Goal: Task Accomplishment & Management: Manage account settings

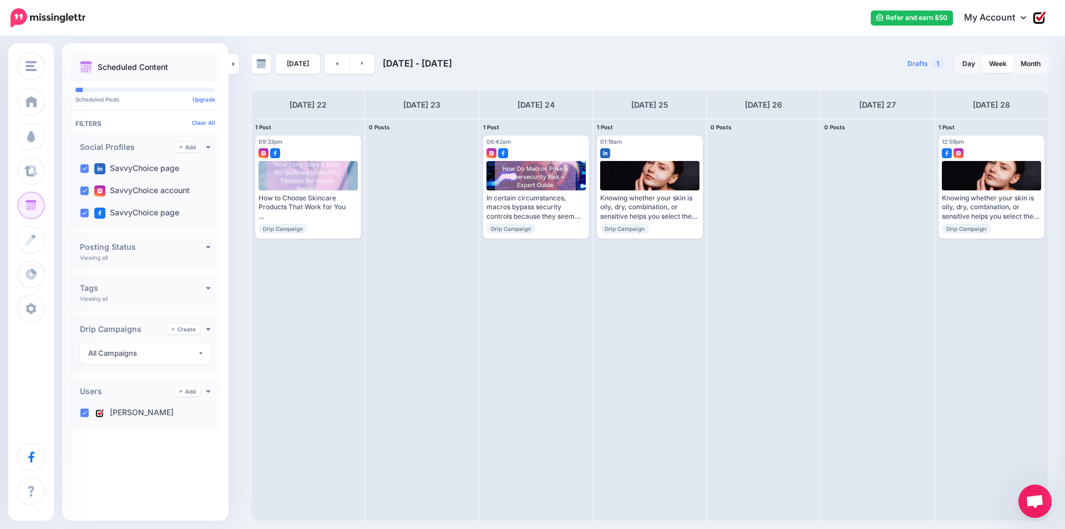
click at [1024, 19] on icon at bounding box center [1024, 17] width 6 height 9
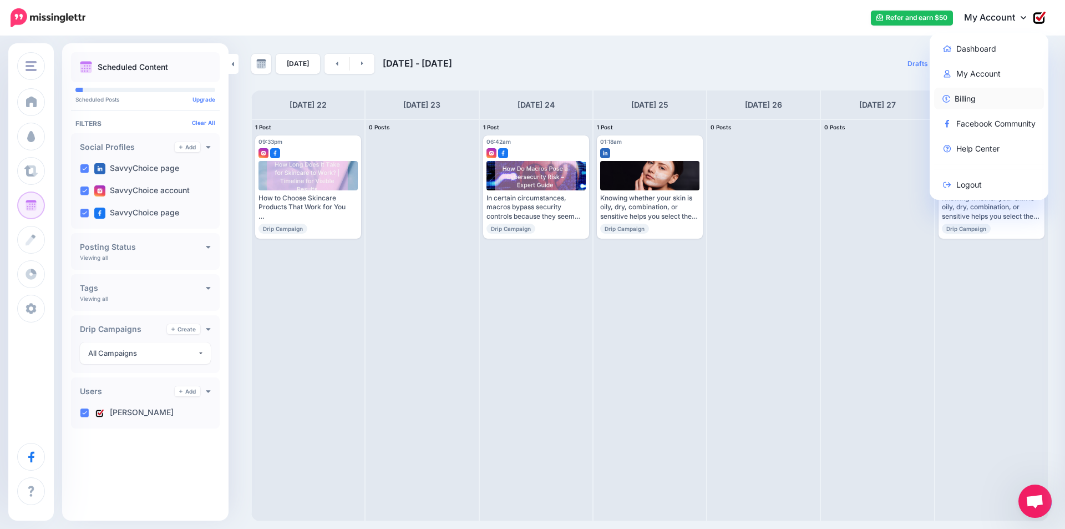
click at [983, 101] on link "Billing" at bounding box center [989, 99] width 110 height 22
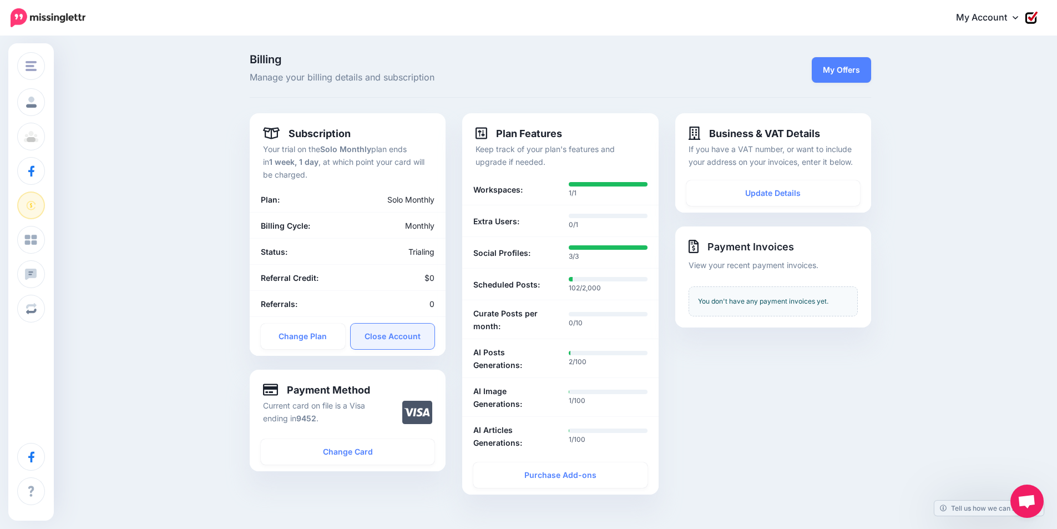
click at [419, 338] on link "Close Account" at bounding box center [393, 336] width 84 height 26
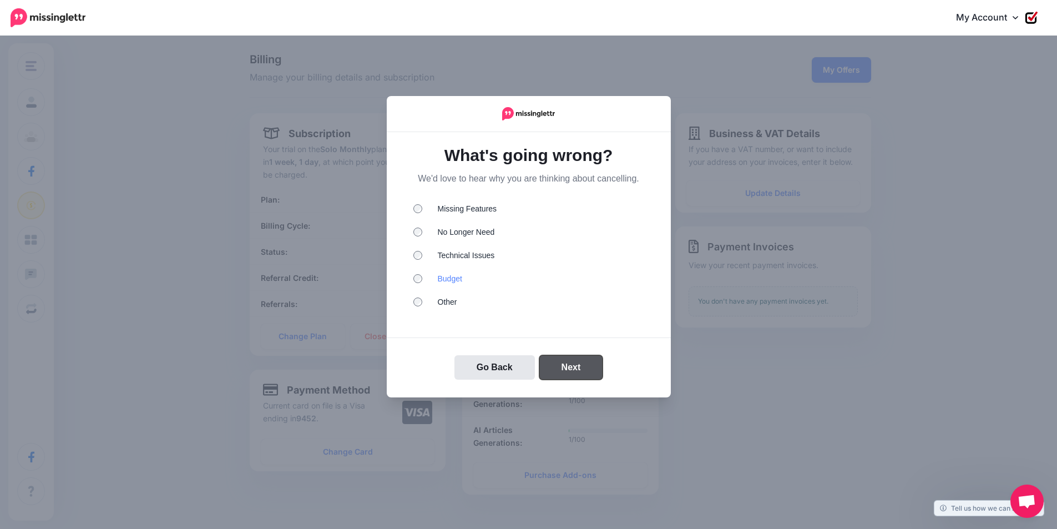
click at [583, 370] on button "Next" at bounding box center [571, 367] width 64 height 24
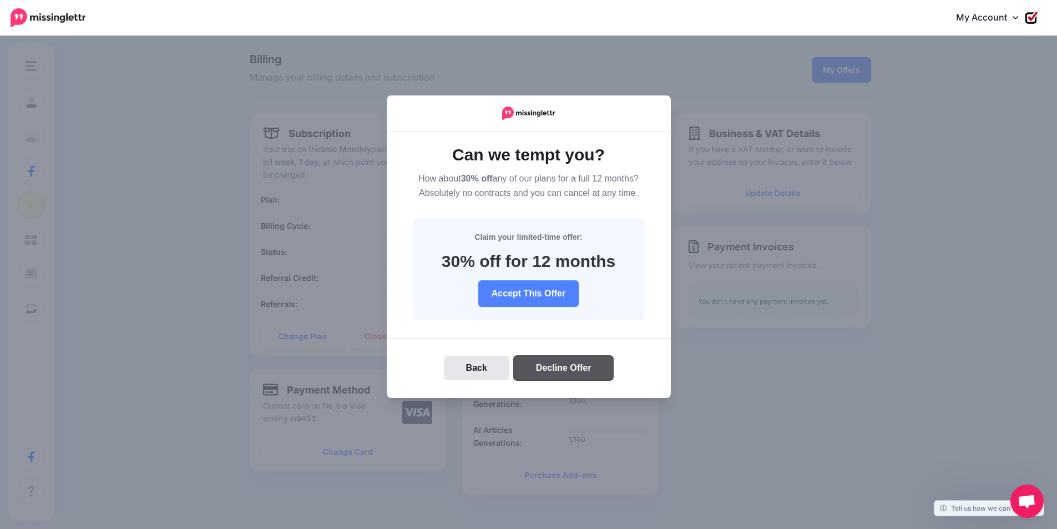
click at [554, 361] on button "Decline Offer" at bounding box center [564, 368] width 100 height 24
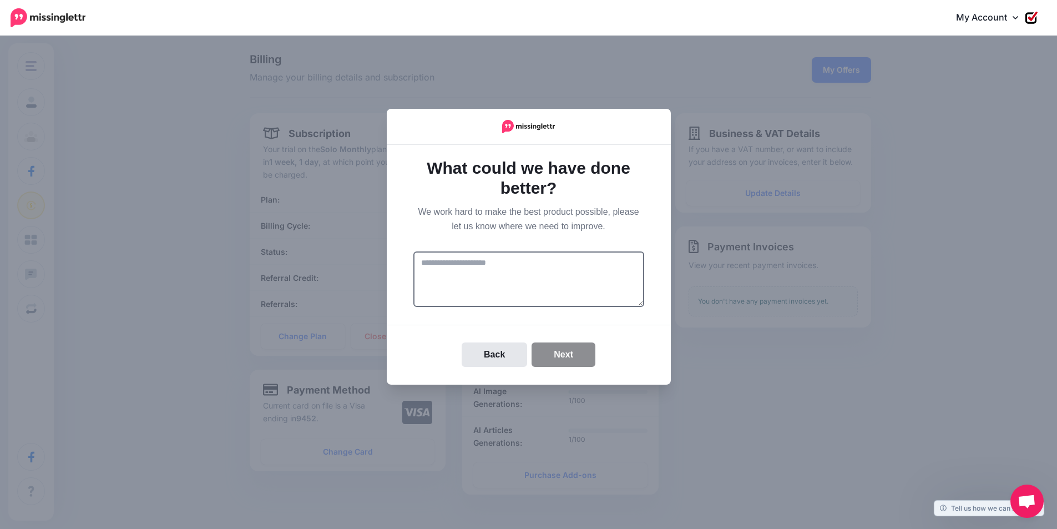
click at [554, 367] on div "Back Next" at bounding box center [529, 354] width 284 height 60
click at [569, 352] on button "Next" at bounding box center [563, 354] width 64 height 24
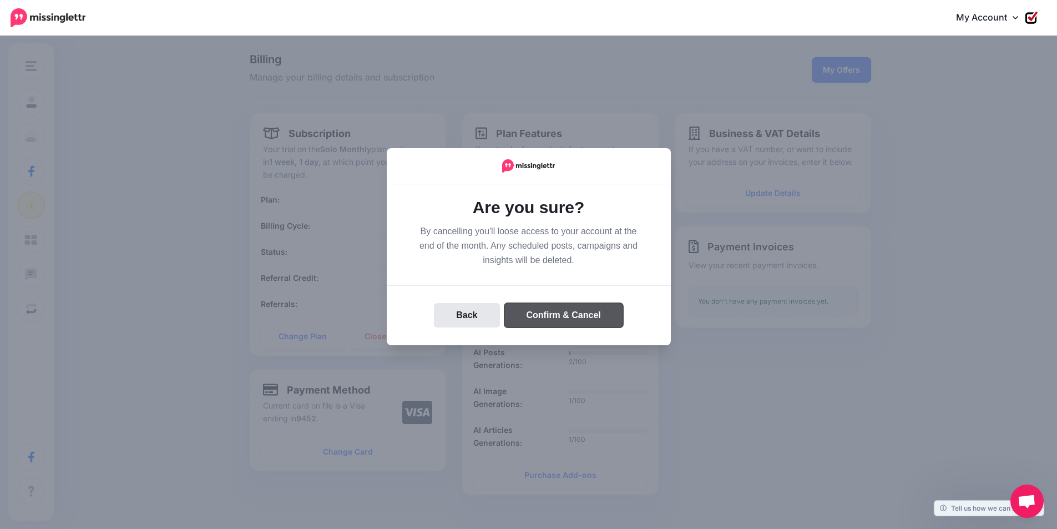
click at [575, 317] on button "Confirm & Cancel" at bounding box center [563, 315] width 119 height 24
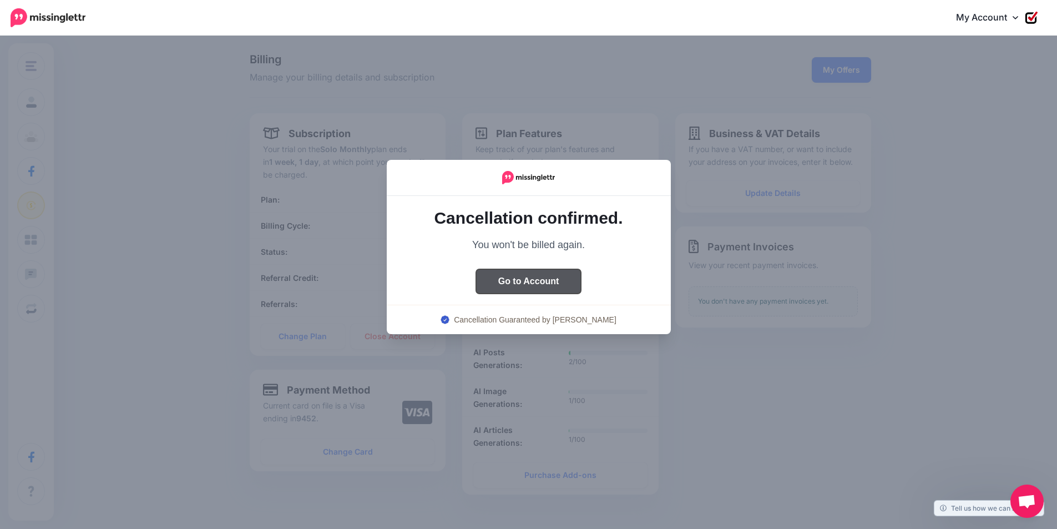
click at [547, 282] on button "Go to Account" at bounding box center [528, 281] width 105 height 24
